Goal: Task Accomplishment & Management: Complete application form

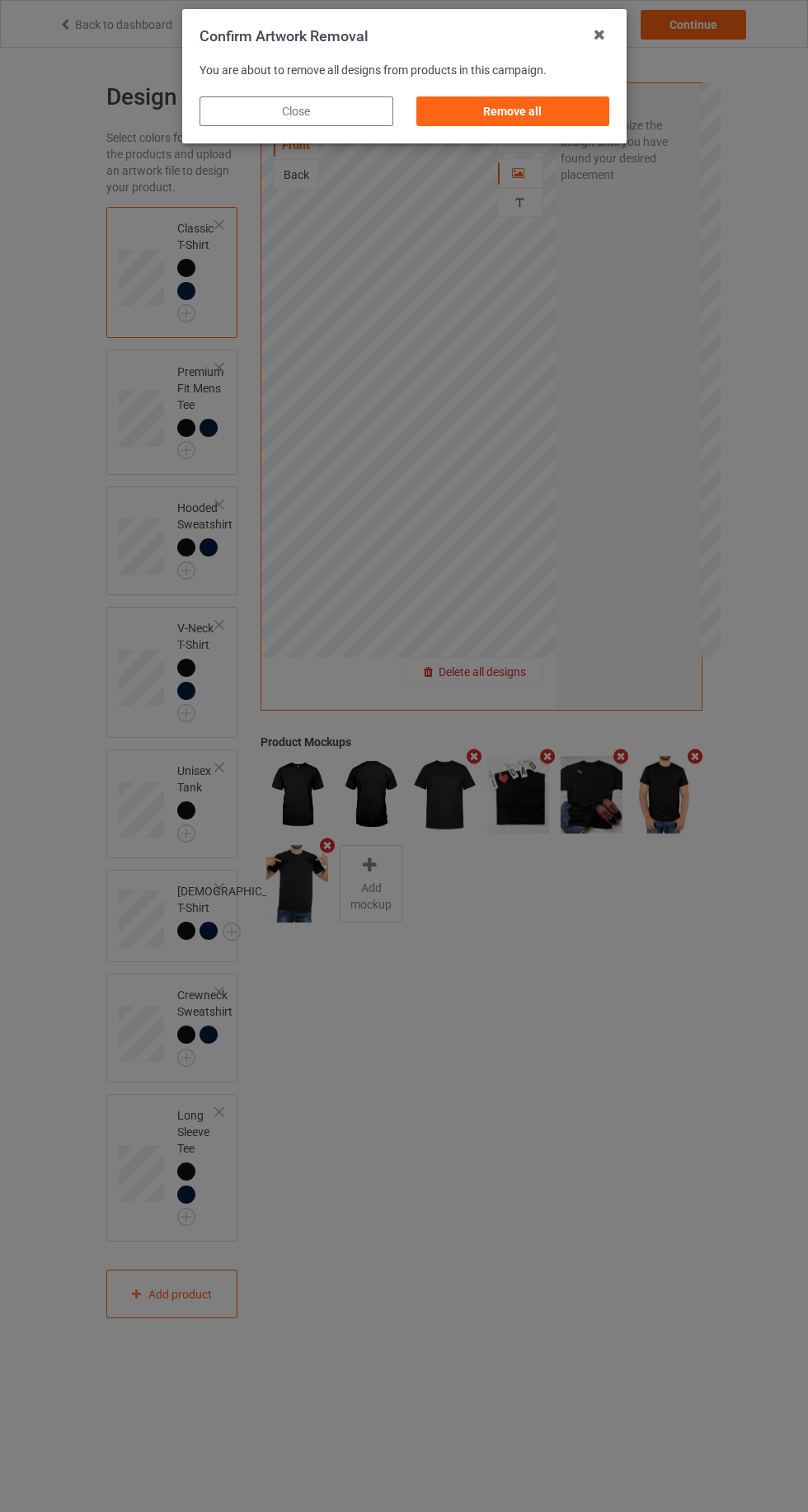
click at [573, 117] on div "Remove all" at bounding box center [513, 110] width 194 height 29
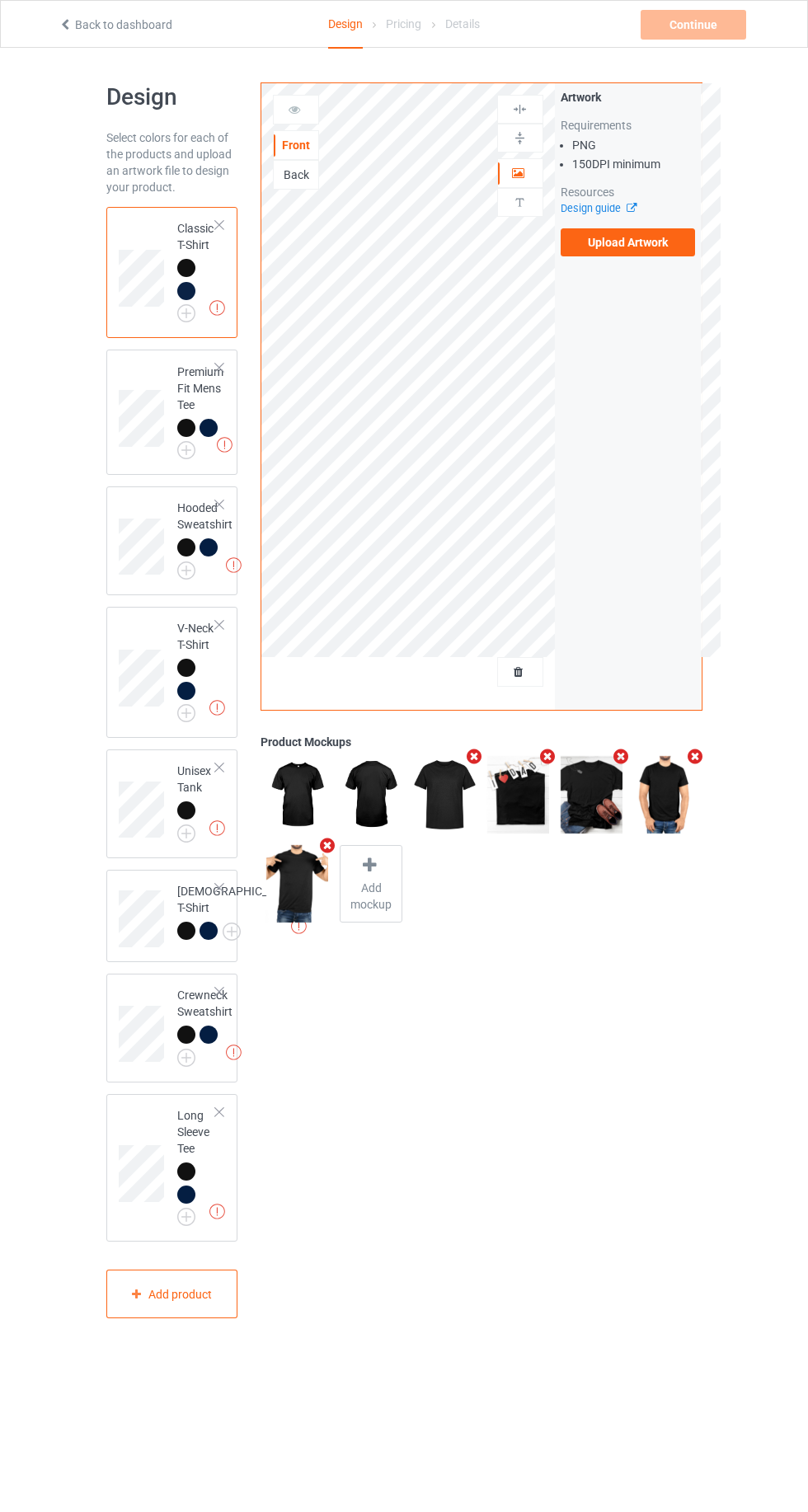
click at [664, 247] on label "Upload Artwork" at bounding box center [628, 242] width 135 height 28
click at [0, 0] on input "Upload Artwork" at bounding box center [0, 0] width 0 height 0
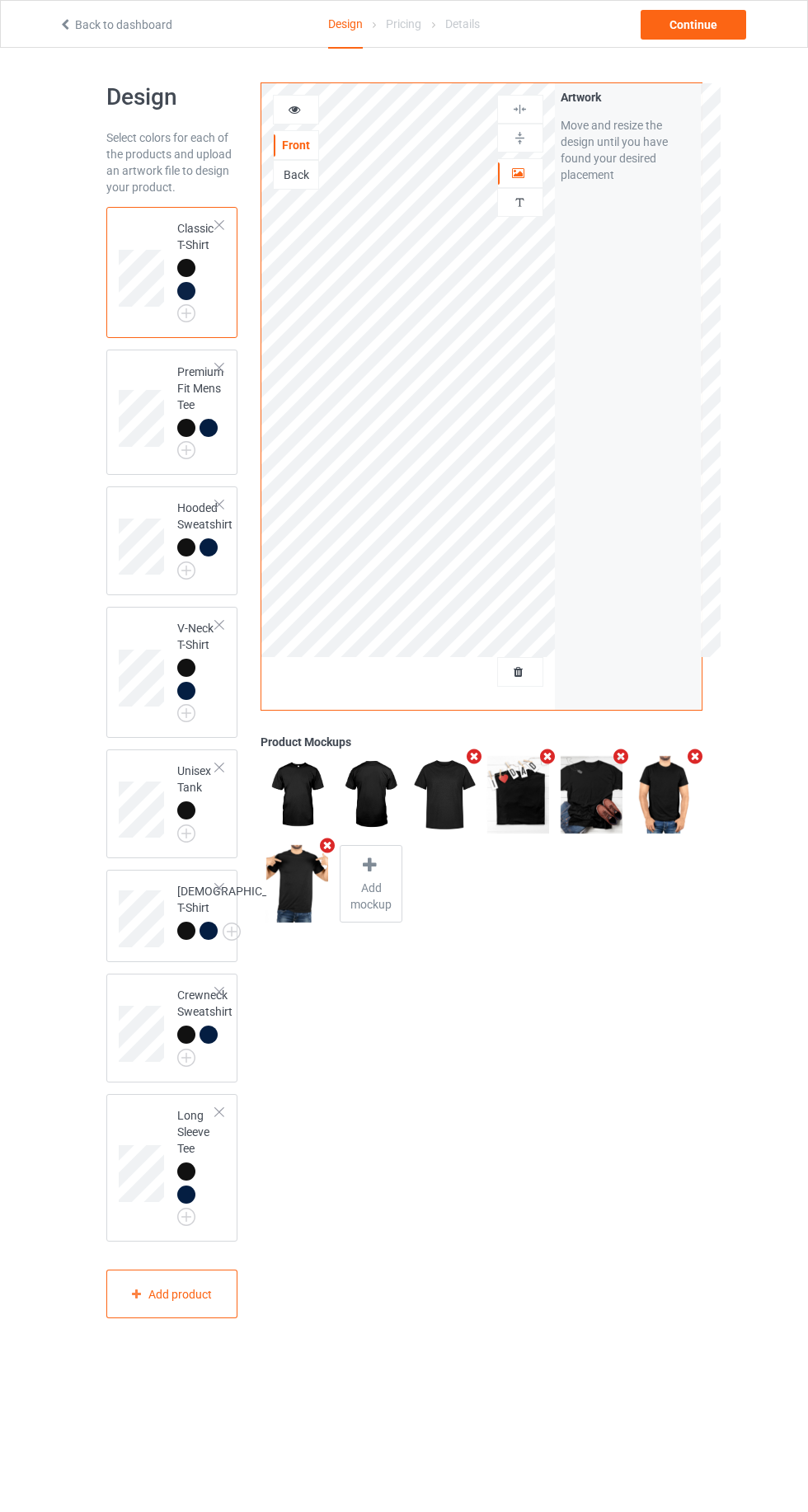
click at [0, 0] on img at bounding box center [0, 0] width 0 height 0
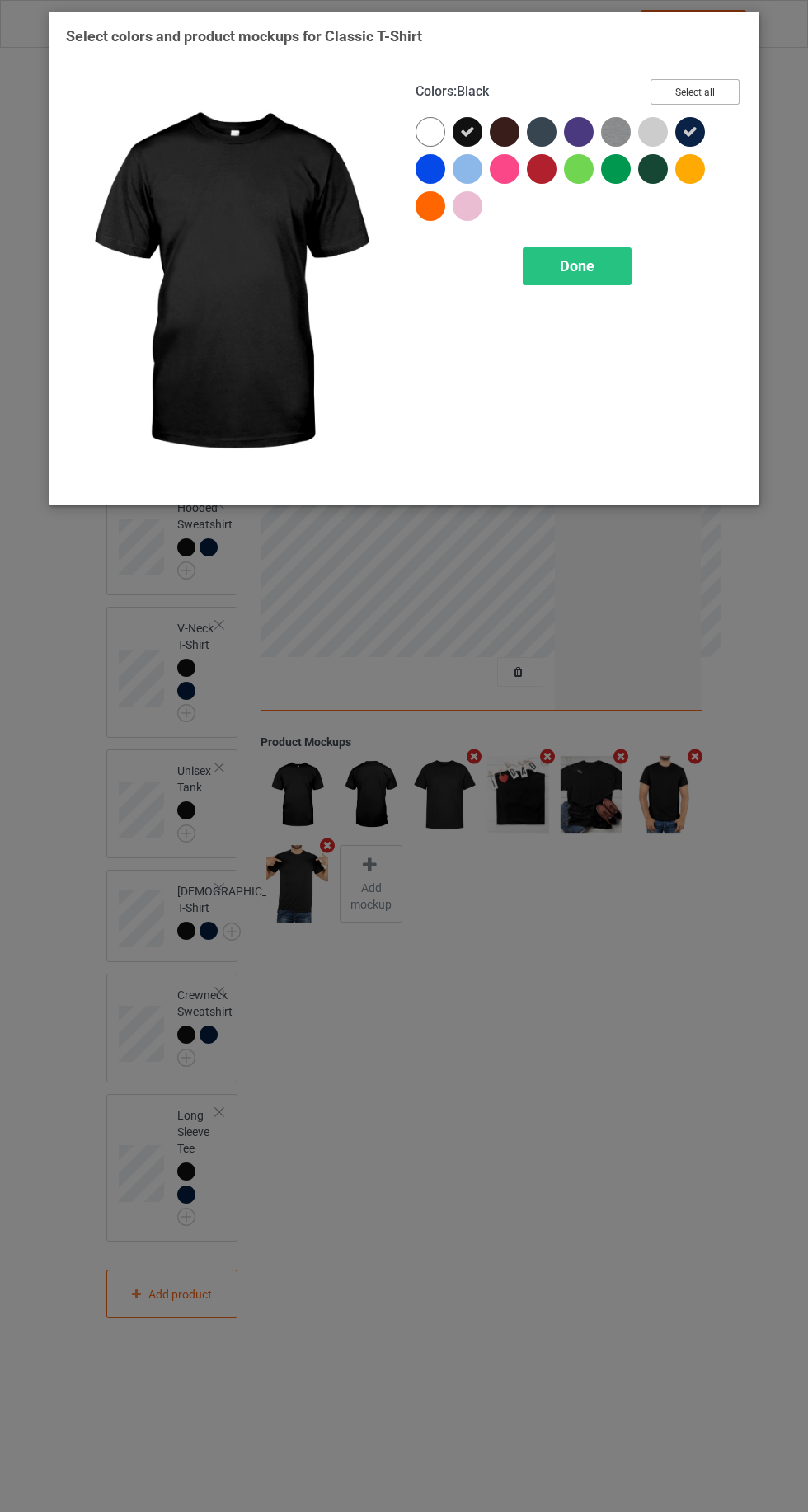
click at [699, 100] on button "Select all" at bounding box center [695, 92] width 89 height 26
click at [600, 270] on div "Done" at bounding box center [577, 266] width 109 height 38
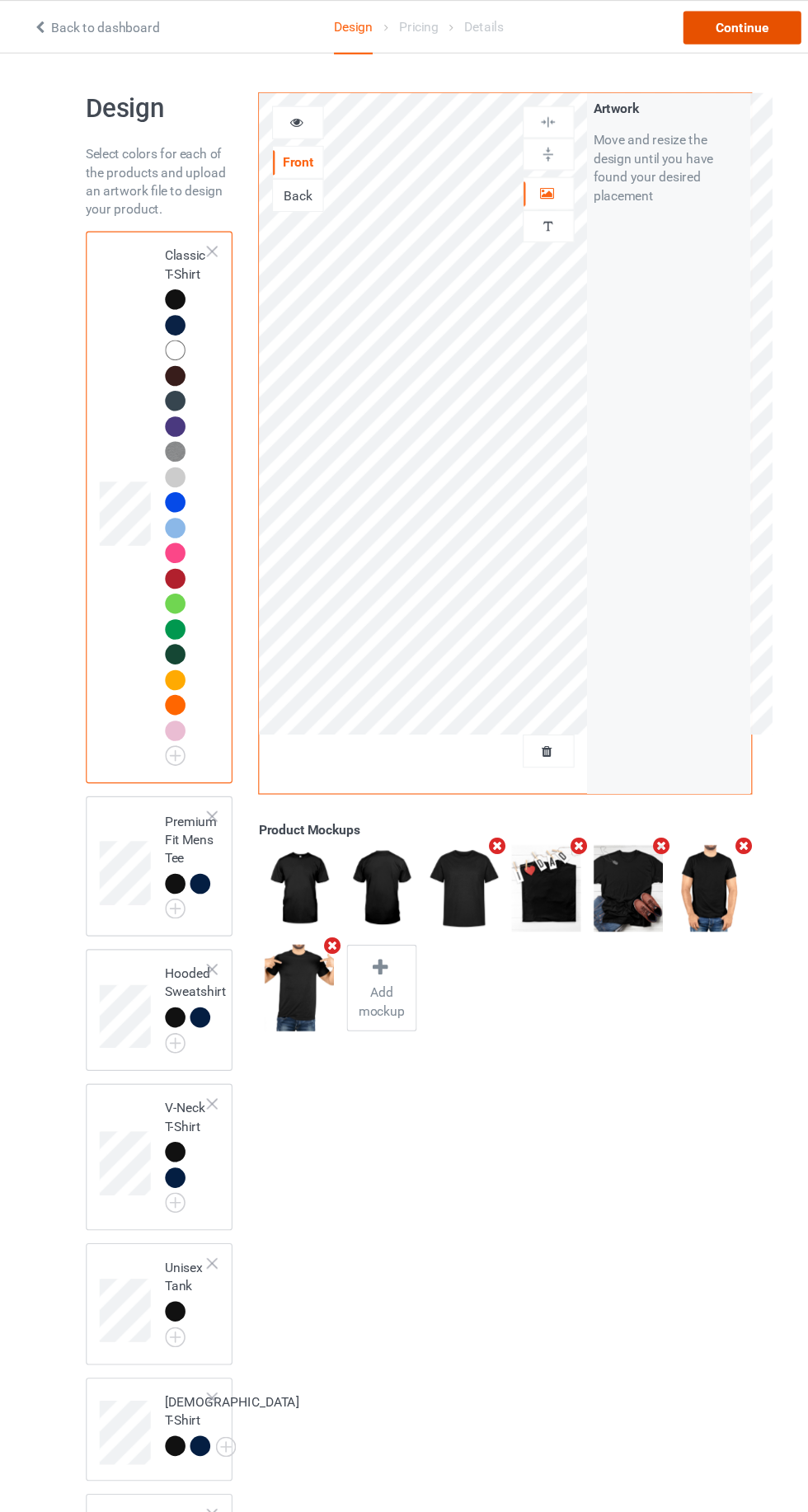
click at [693, 23] on div "Continue" at bounding box center [693, 24] width 106 height 29
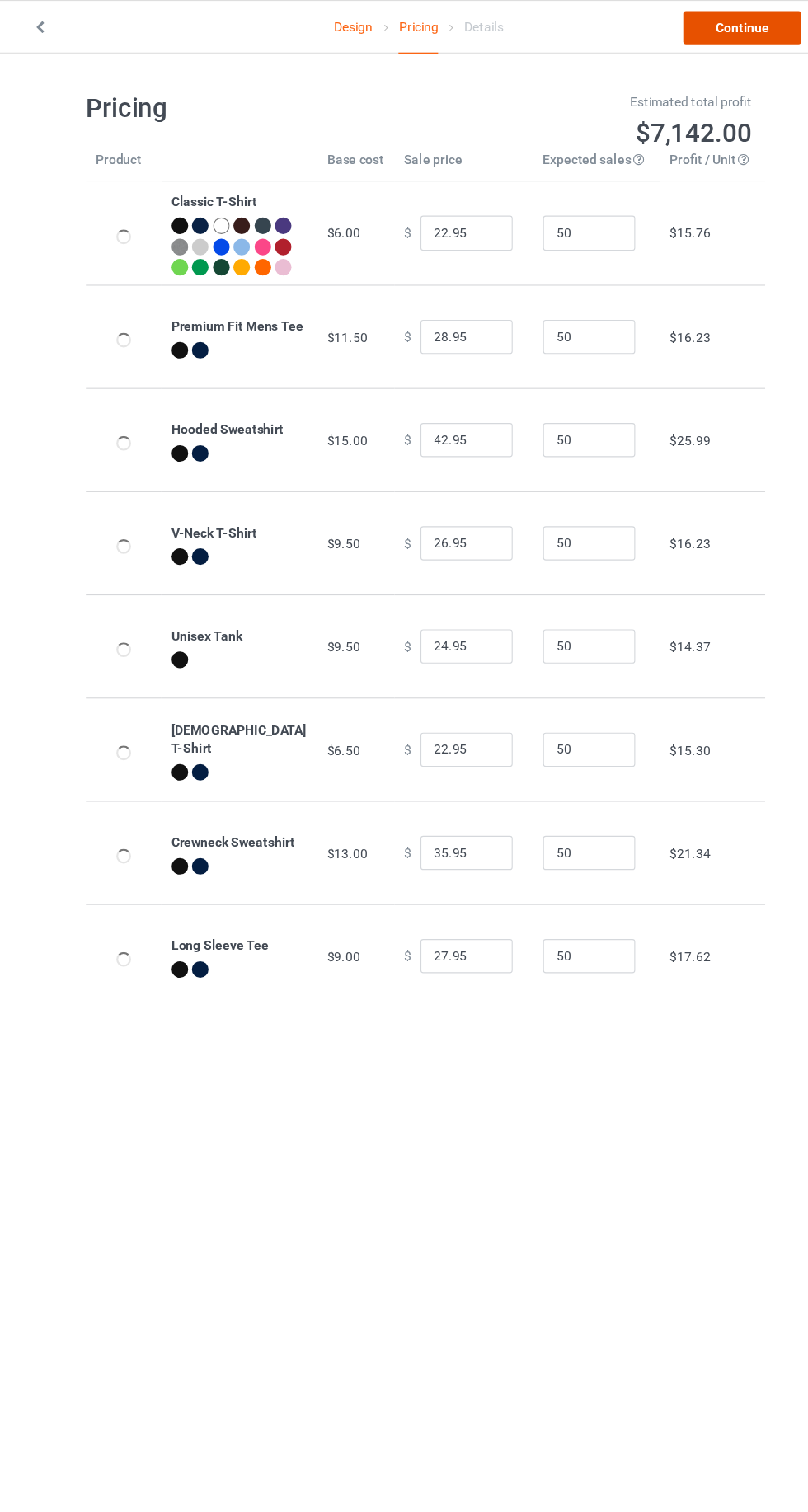
click at [720, 37] on link "Continue" at bounding box center [693, 24] width 106 height 29
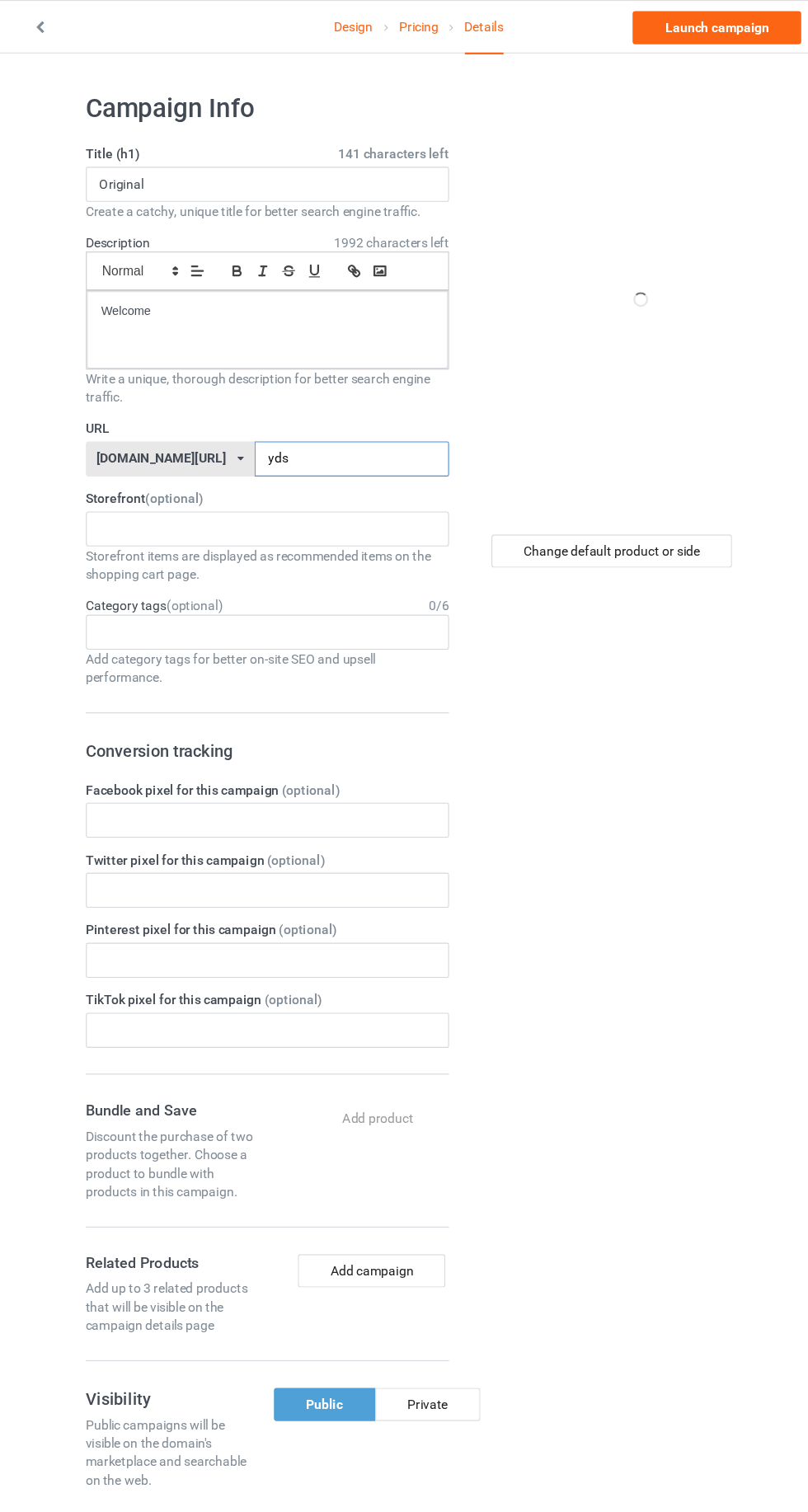
click at [337, 412] on input "yds" at bounding box center [343, 410] width 174 height 31
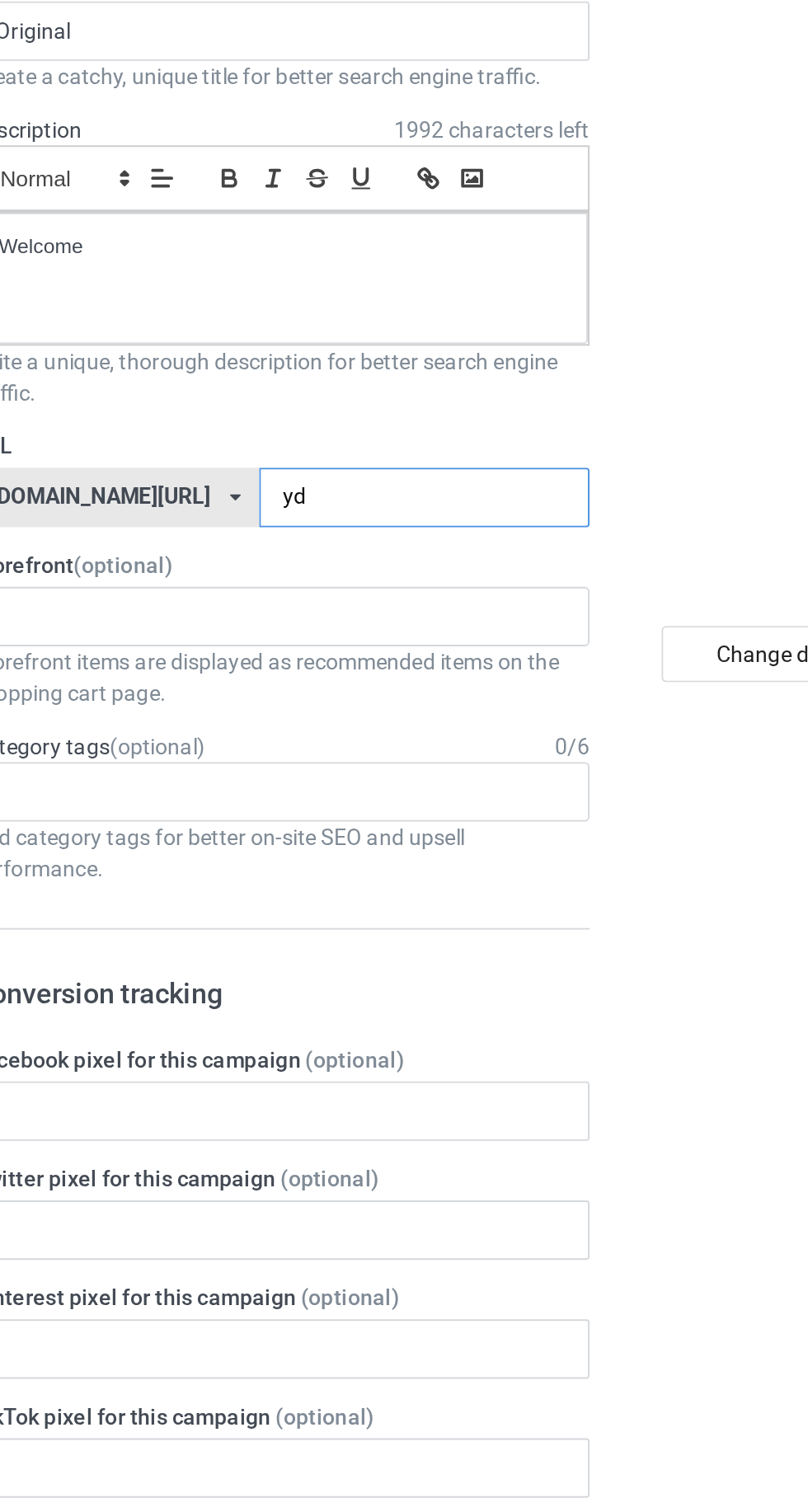
type input "ydo"
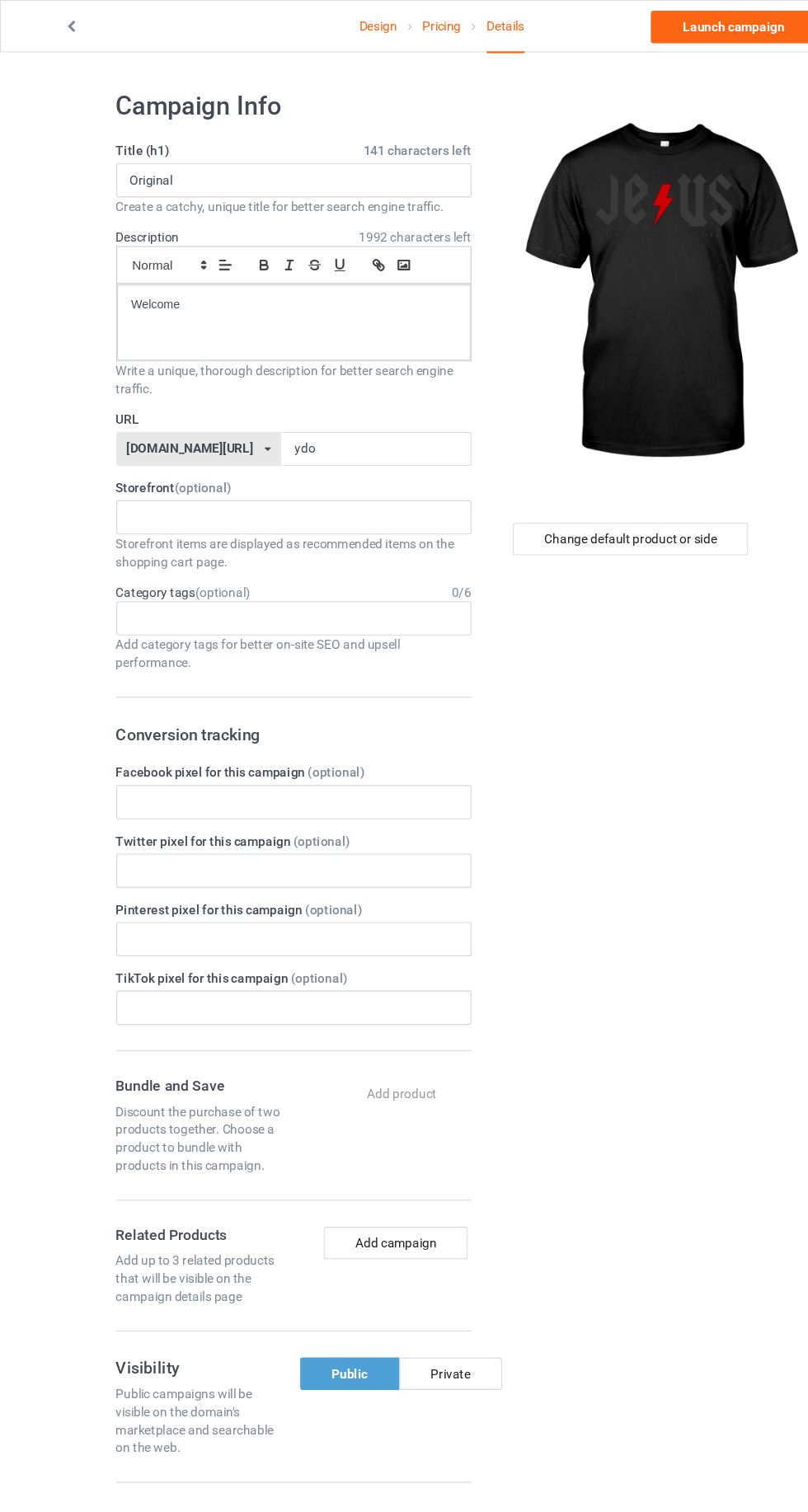
click at [339, 23] on link "Design" at bounding box center [345, 24] width 35 height 46
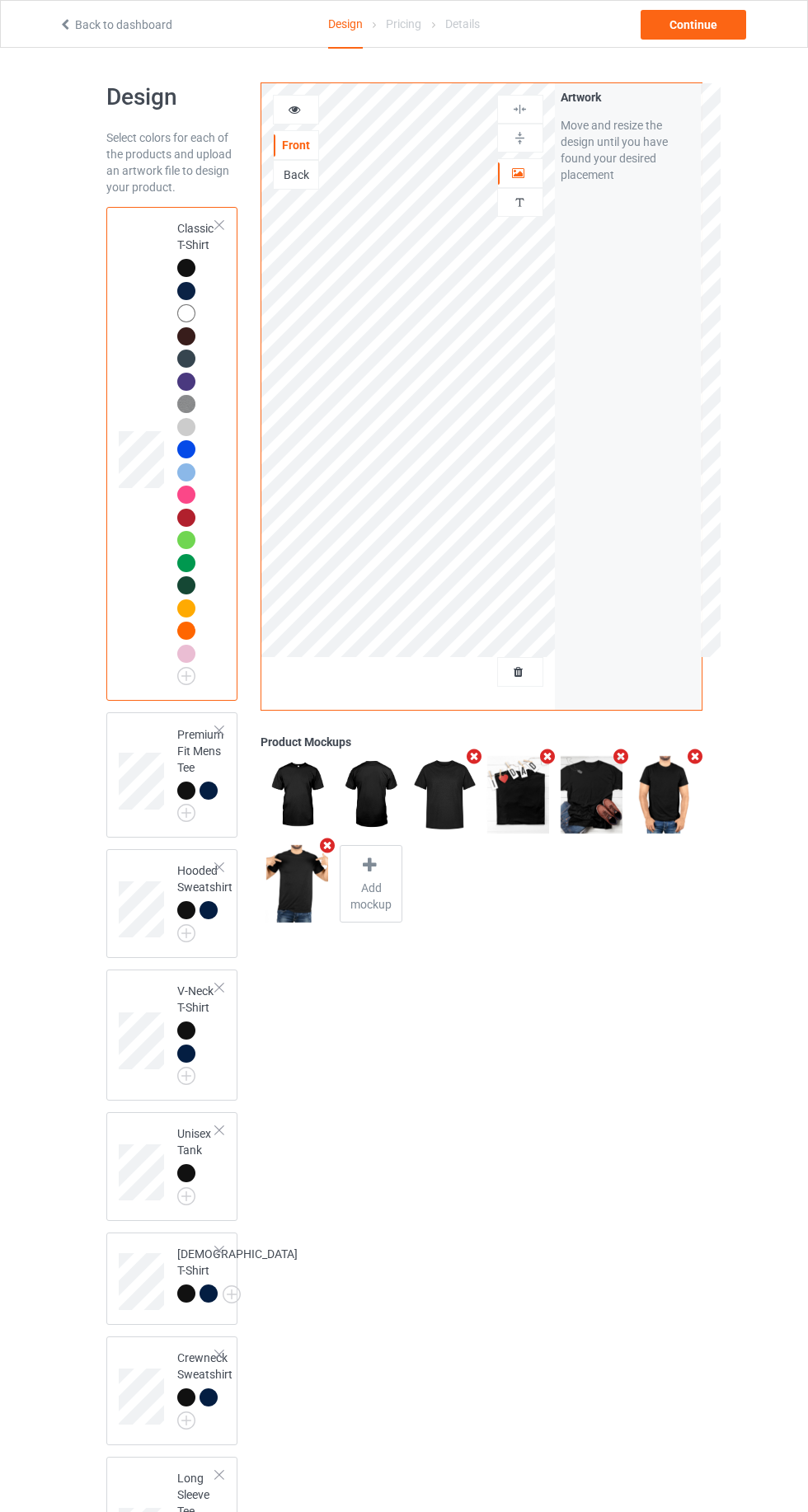
click at [185, 331] on div at bounding box center [186, 336] width 18 height 18
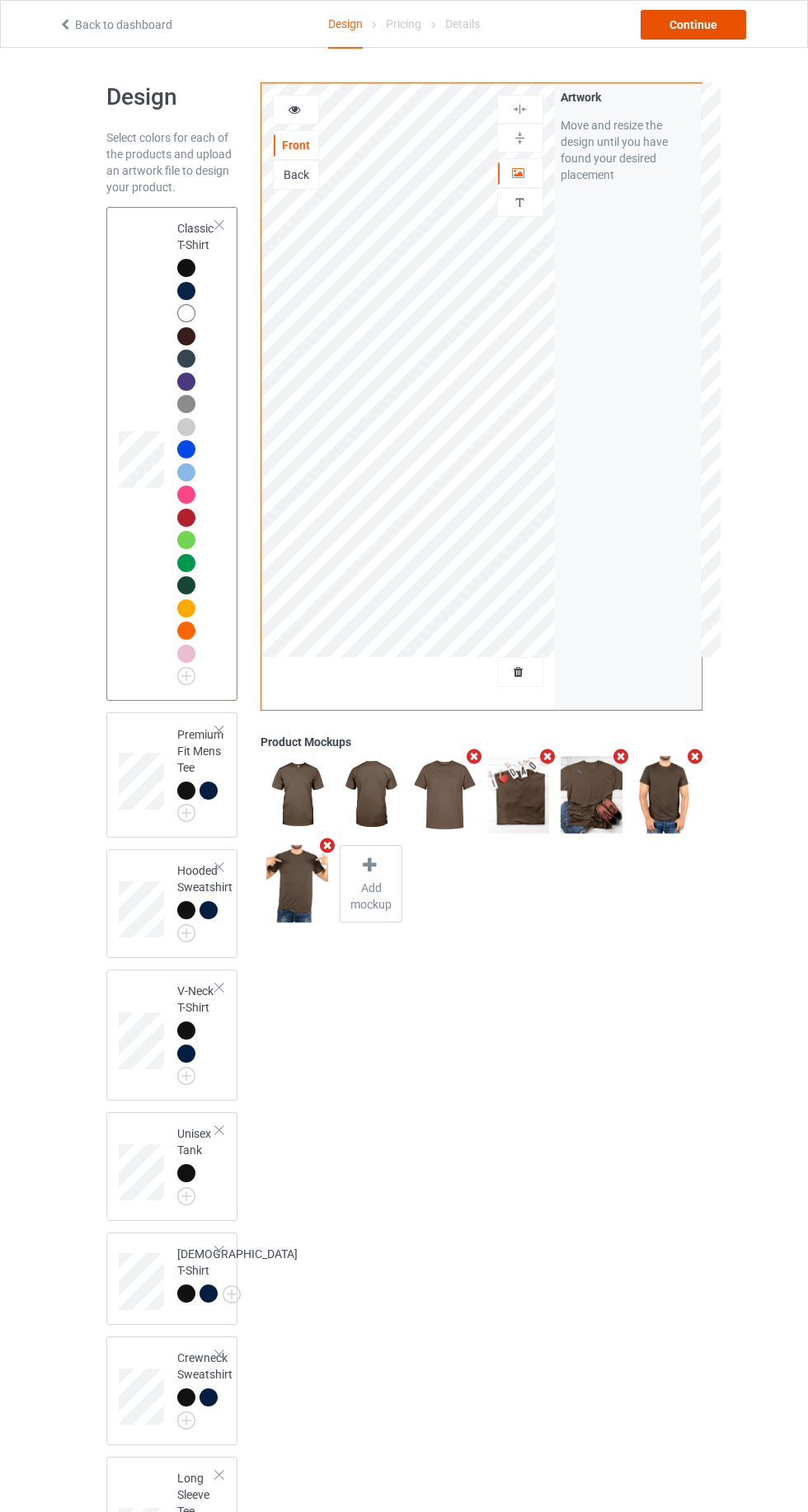
click at [713, 31] on div "Continue" at bounding box center [693, 24] width 106 height 29
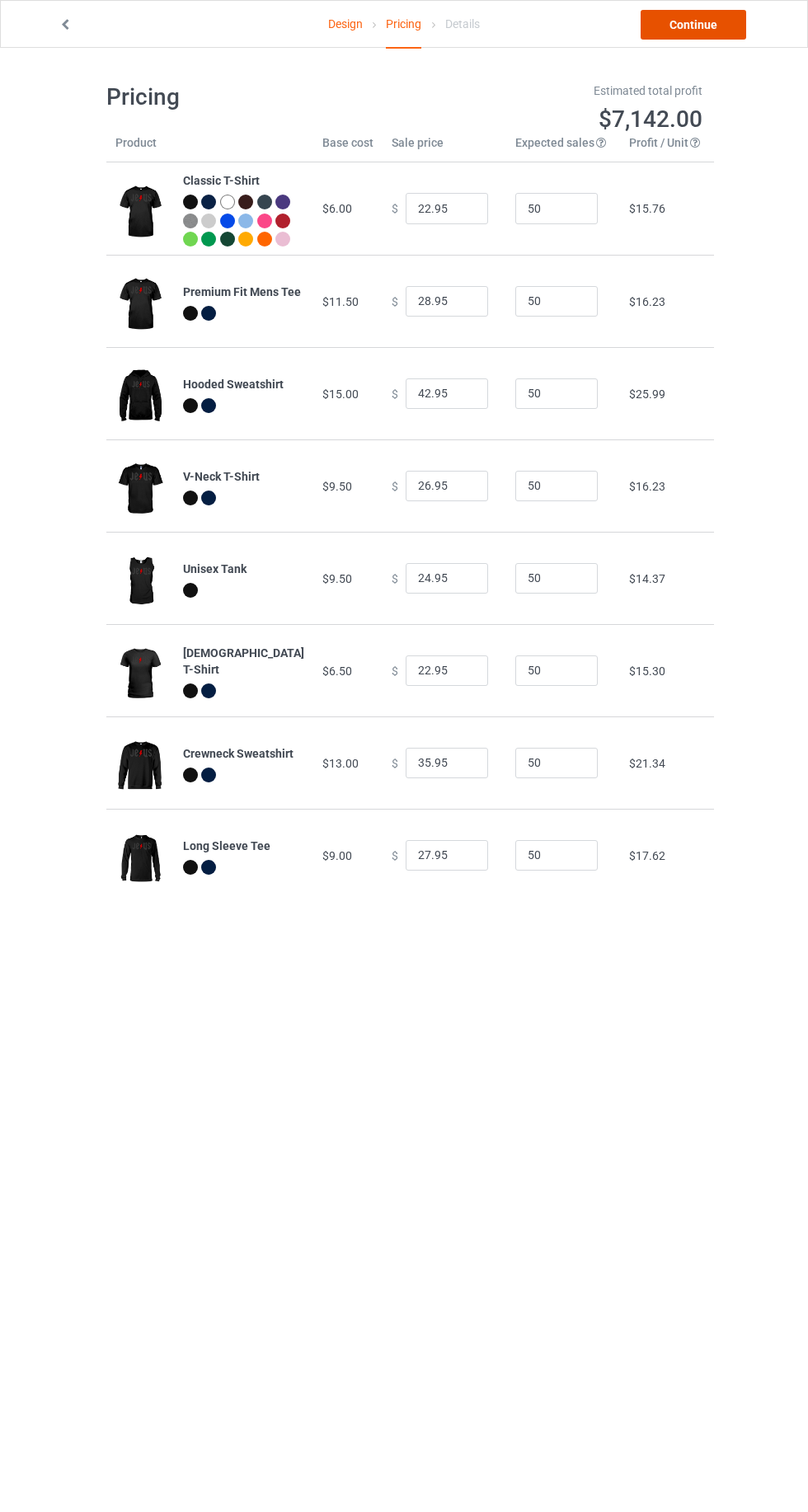
click at [691, 24] on link "Continue" at bounding box center [693, 24] width 106 height 29
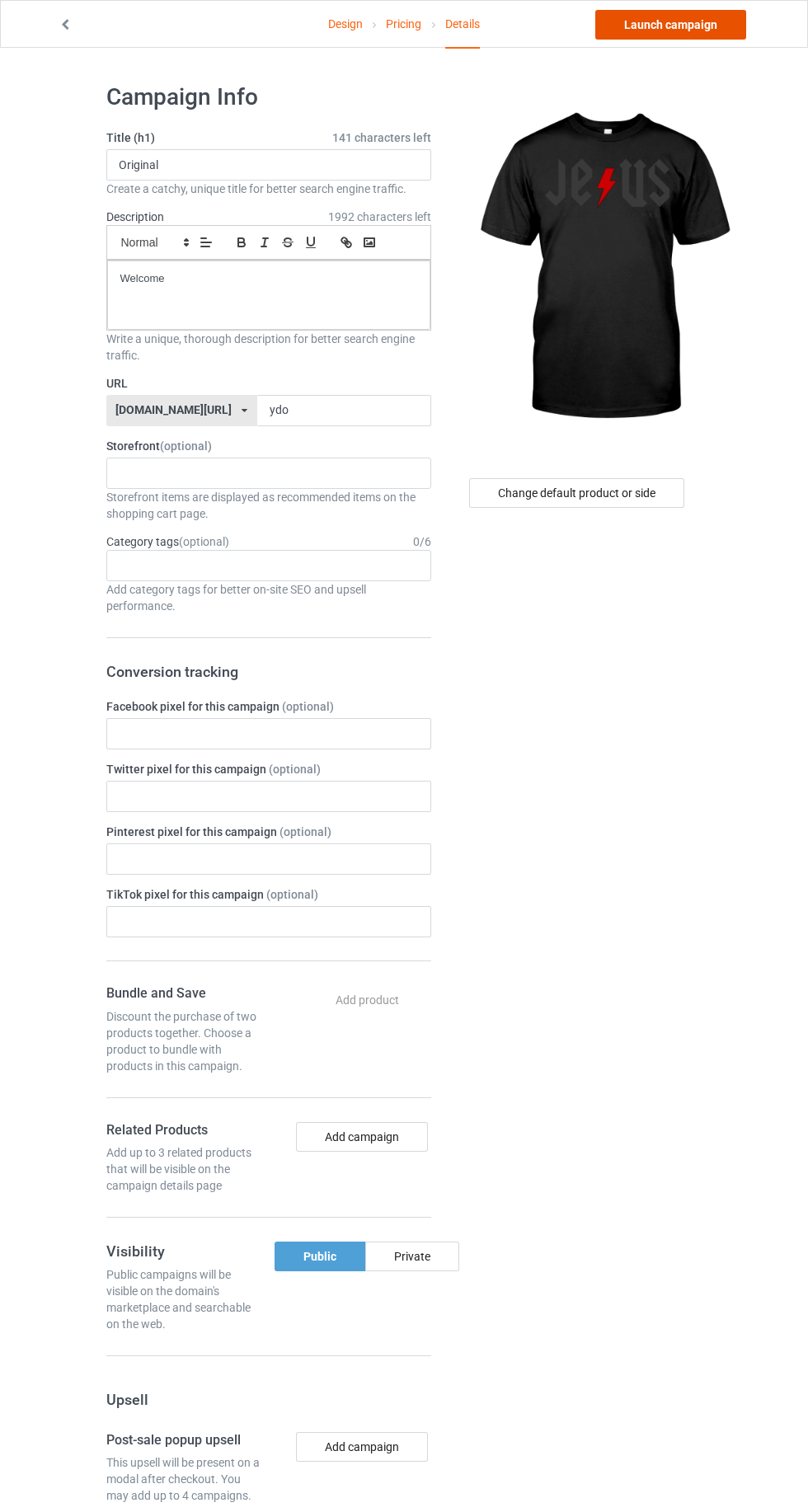
click at [694, 28] on link "Launch campaign" at bounding box center [670, 24] width 150 height 29
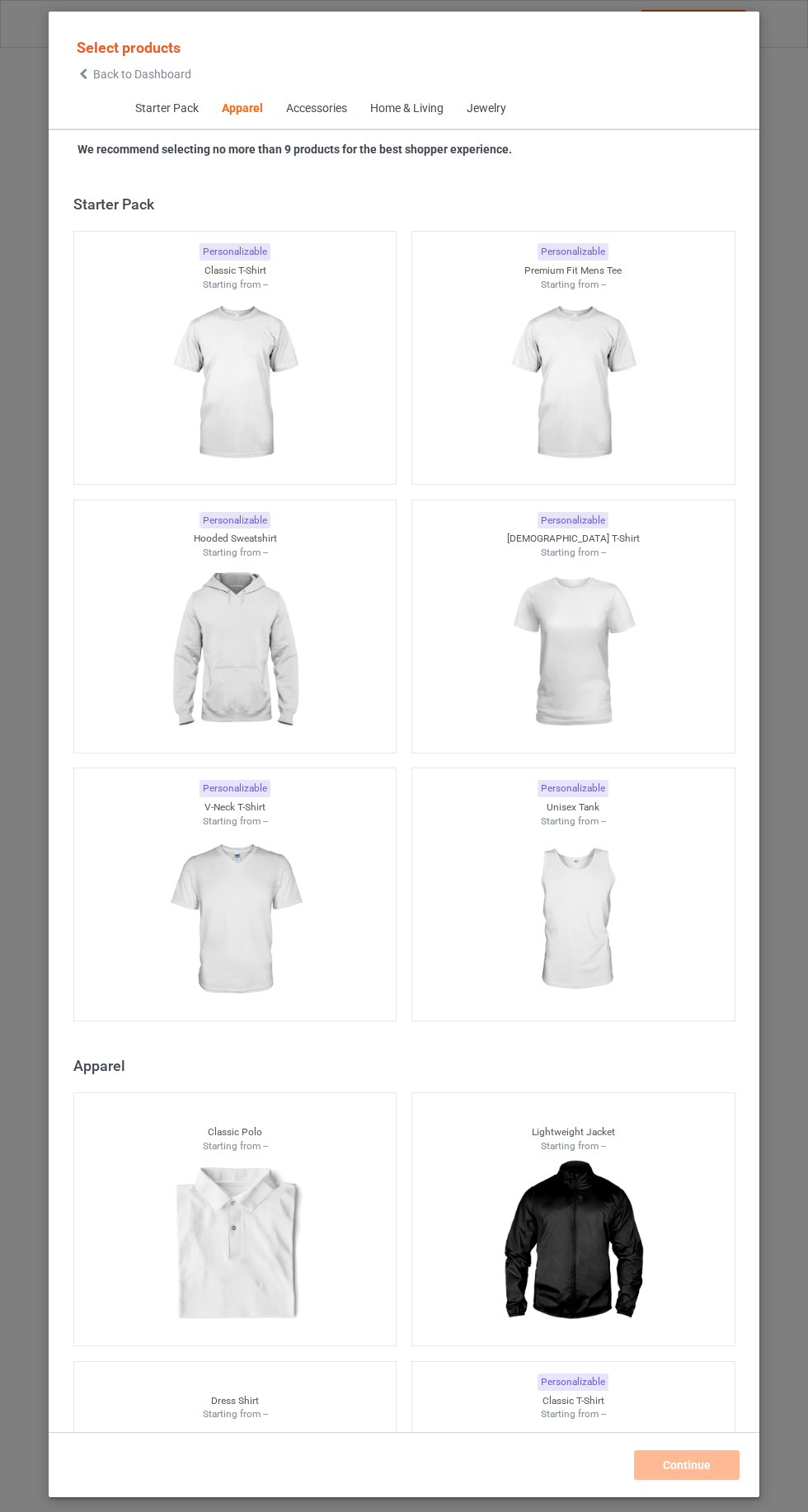
scroll to position [882, 0]
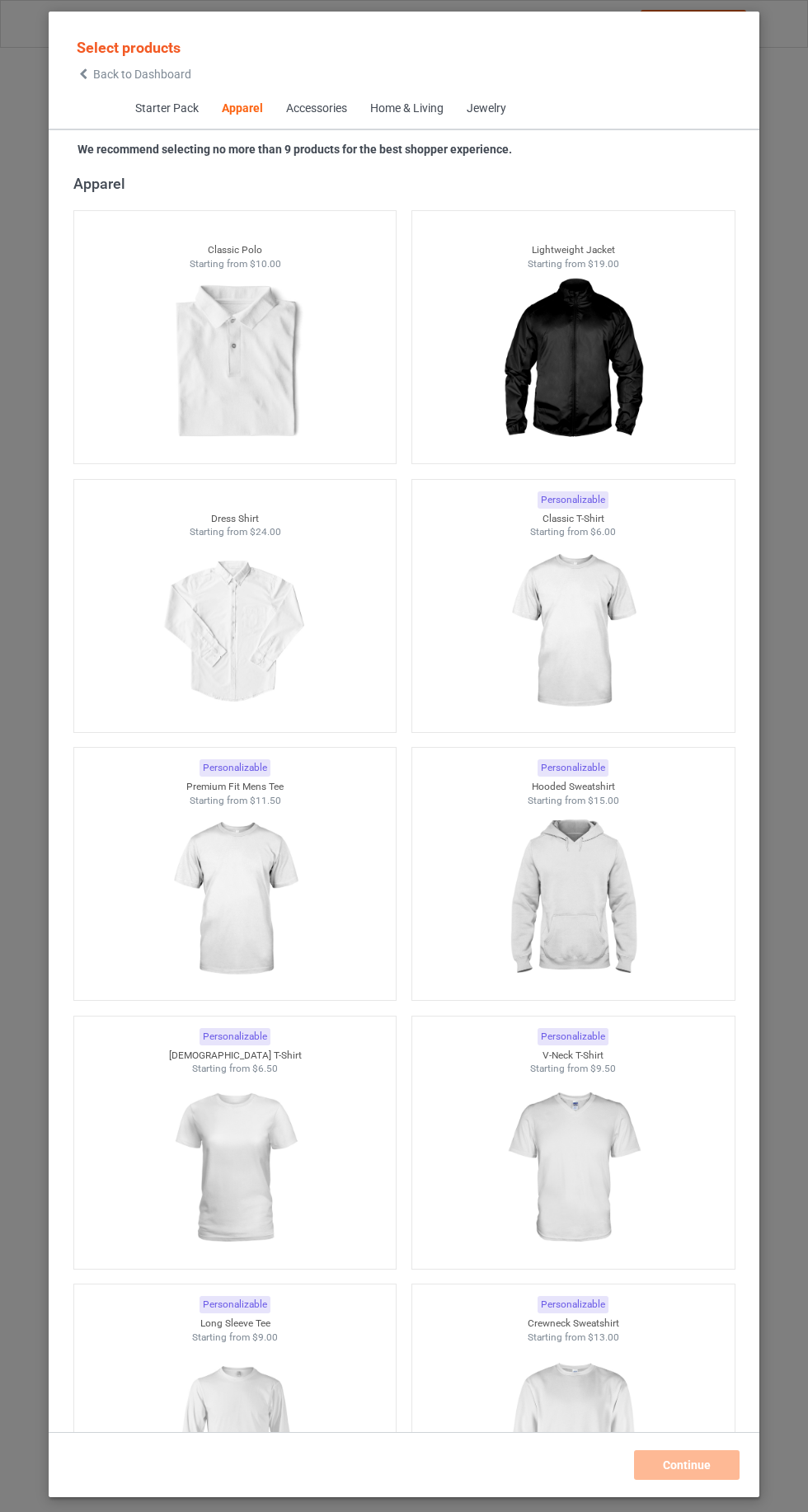
click at [106, 76] on span "Back to Dashboard" at bounding box center [142, 74] width 98 height 13
